Goal: Navigation & Orientation: Find specific page/section

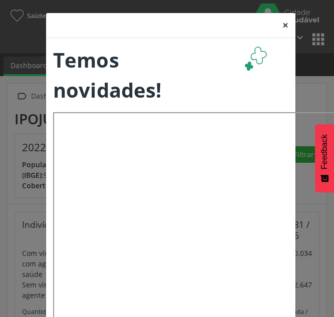
click at [279, 25] on button "×" at bounding box center [285, 25] width 20 height 25
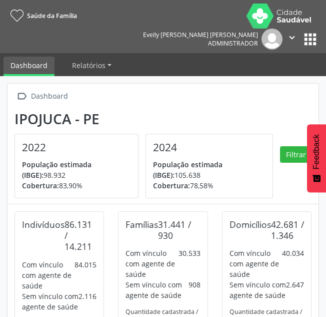
click at [23, 9] on link "Saúde da Família" at bounding box center [42, 16] width 70 height 17
click at [22, 16] on icon at bounding box center [17, 16] width 13 height 13
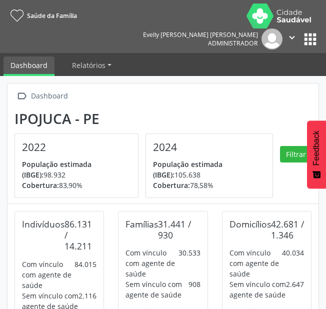
scroll to position [291, 104]
click at [19, 17] on icon at bounding box center [17, 16] width 13 height 13
click at [15, 22] on icon at bounding box center [17, 16] width 13 height 13
click at [311, 31] on button "apps" at bounding box center [311, 40] width 18 height 18
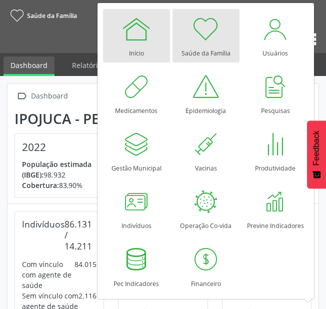
click at [126, 46] on link "Início" at bounding box center [136, 36] width 67 height 54
